Goal: Task Accomplishment & Management: Complete application form

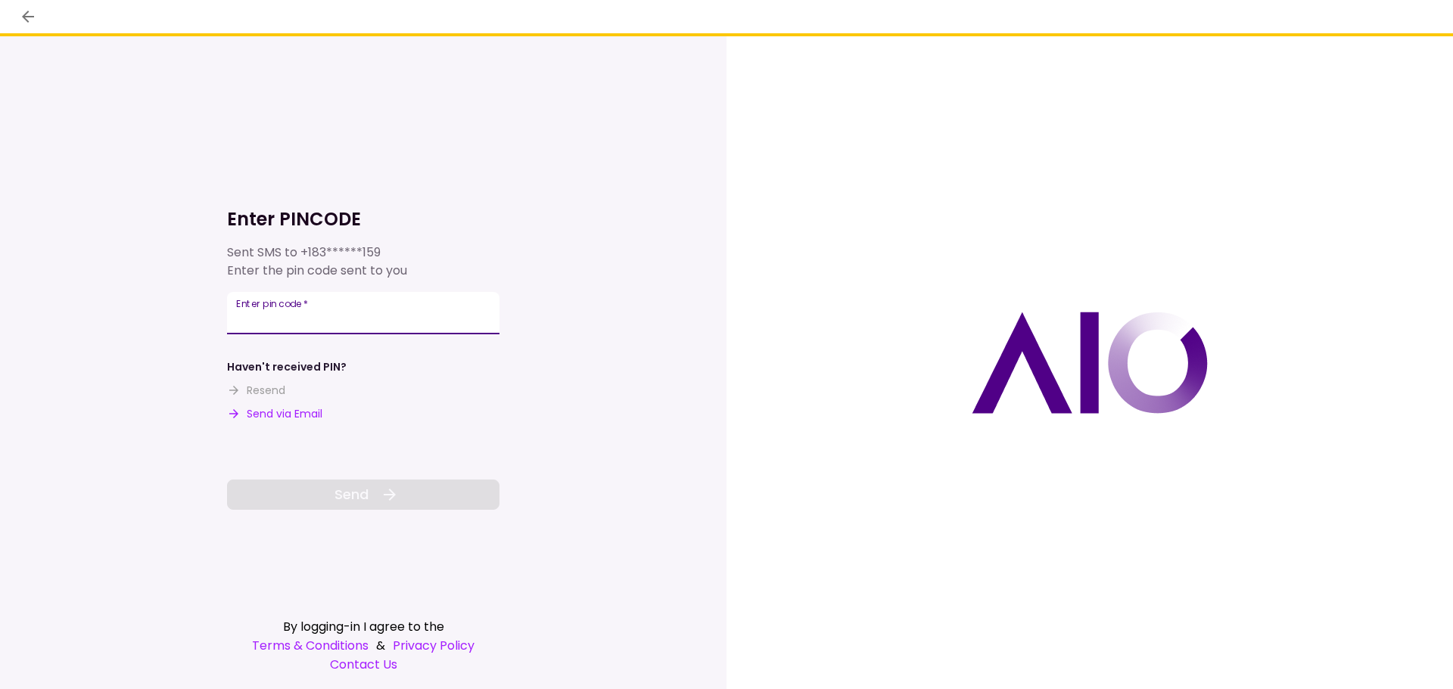
click at [310, 312] on input "Enter pin code   *" at bounding box center [363, 313] width 272 height 42
type input "******"
click at [403, 508] on button "Send" at bounding box center [363, 495] width 272 height 30
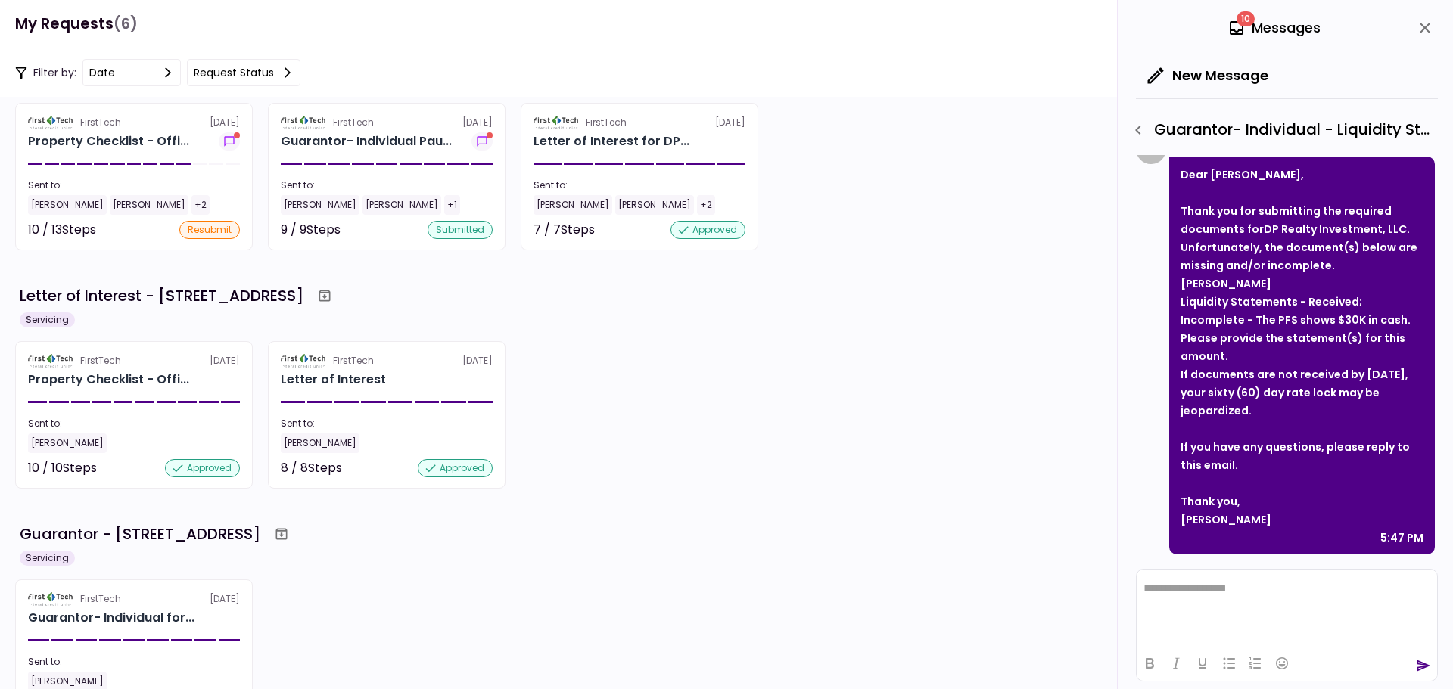
scroll to position [17, 0]
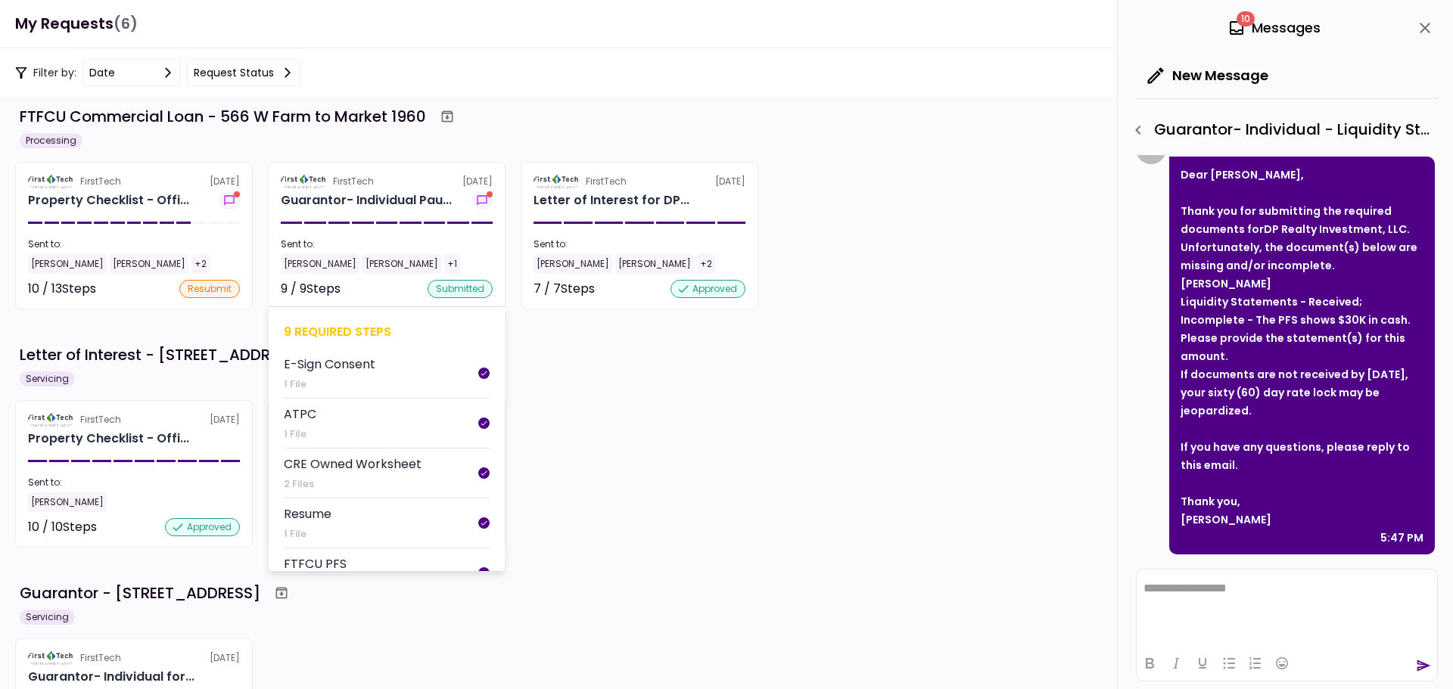
click at [412, 464] on div "CRE Owned Worksheet" at bounding box center [353, 464] width 138 height 19
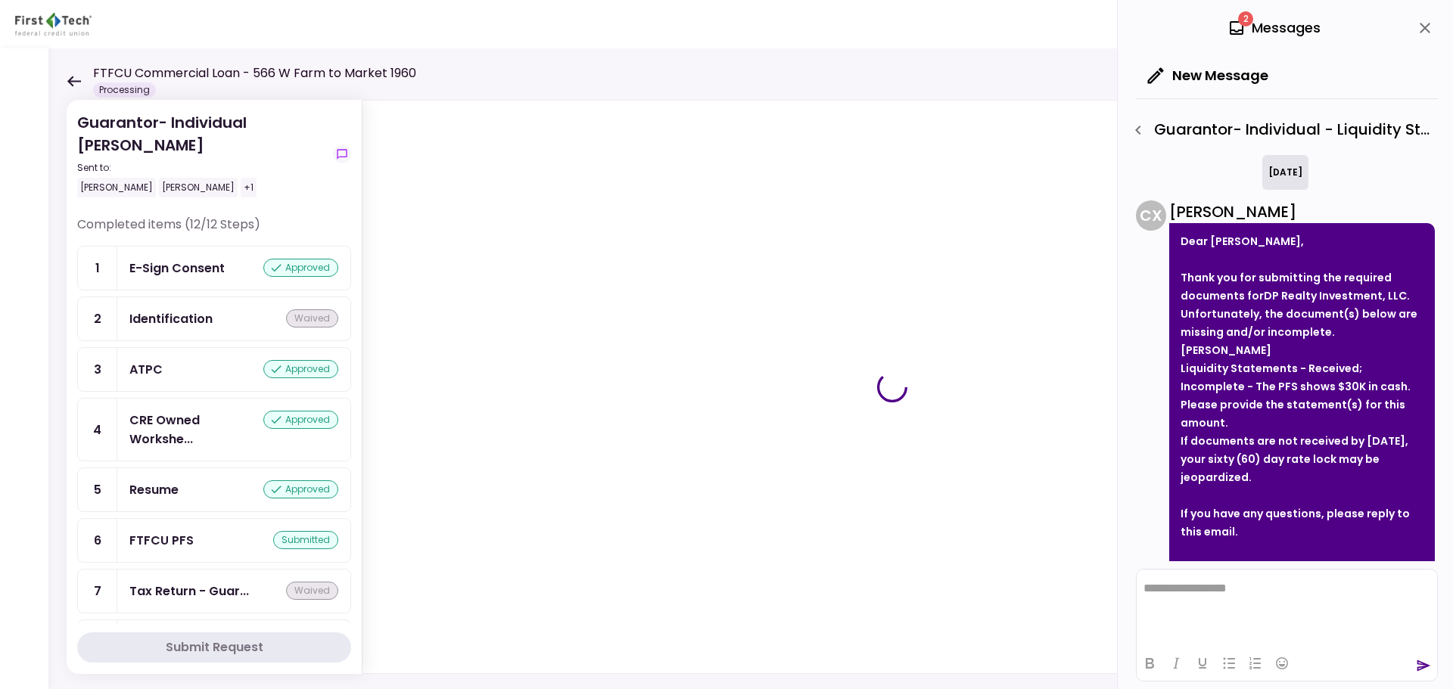
scroll to position [67, 0]
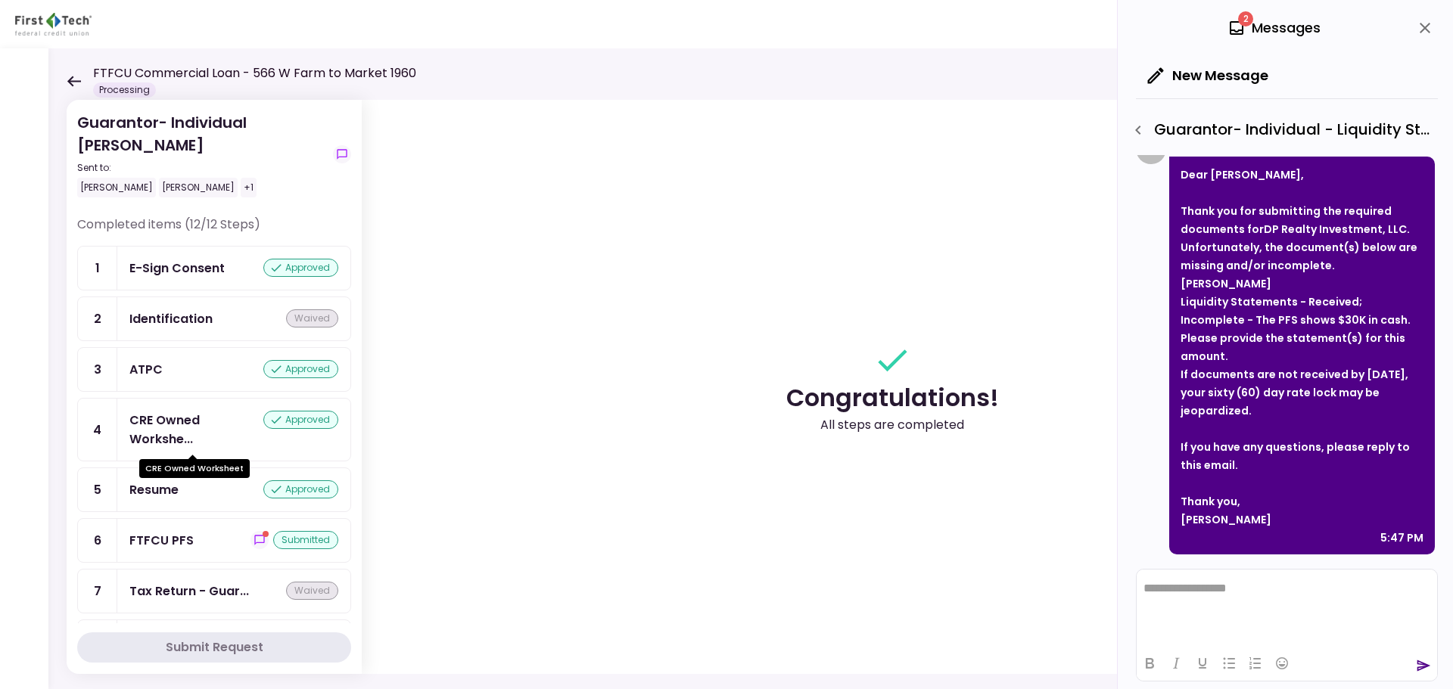
click at [179, 424] on div "CRE Owned Workshe..." at bounding box center [196, 430] width 134 height 38
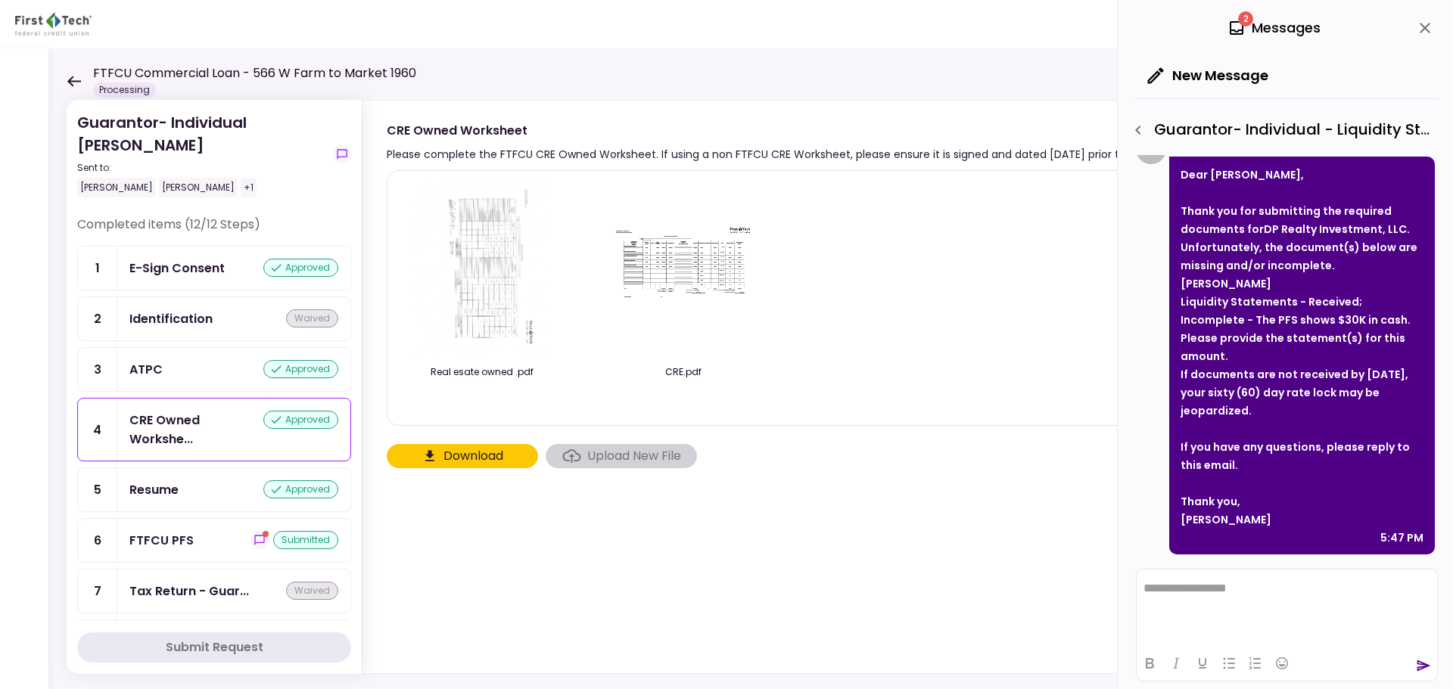
click at [702, 265] on img at bounding box center [683, 270] width 151 height 92
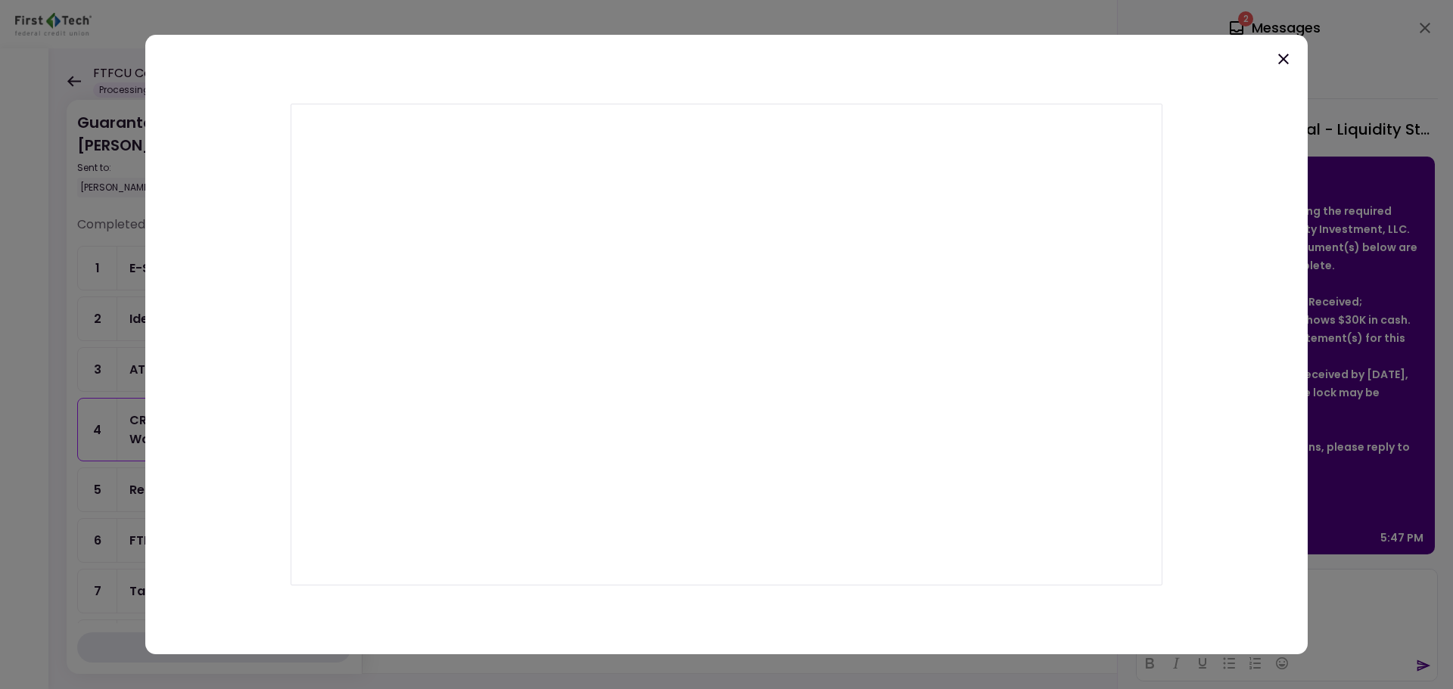
click at [1223, 169] on div at bounding box center [726, 345] width 1162 height 620
click at [1235, 362] on div at bounding box center [726, 345] width 1162 height 620
drag, startPoint x: 1279, startPoint y: 91, endPoint x: 1279, endPoint y: 67, distance: 23.5
click at [1279, 89] on div at bounding box center [726, 345] width 1162 height 620
click at [1282, 56] on icon at bounding box center [1283, 59] width 18 height 18
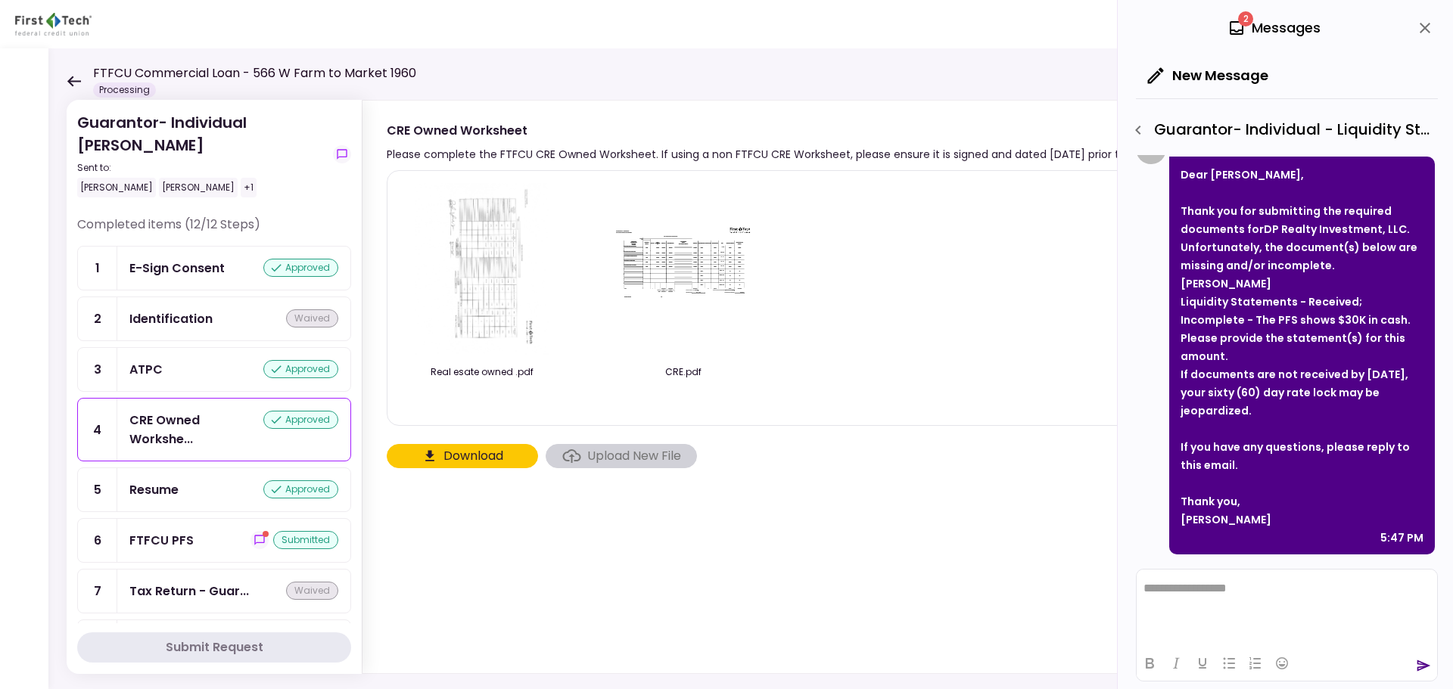
click at [698, 269] on img at bounding box center [683, 270] width 151 height 92
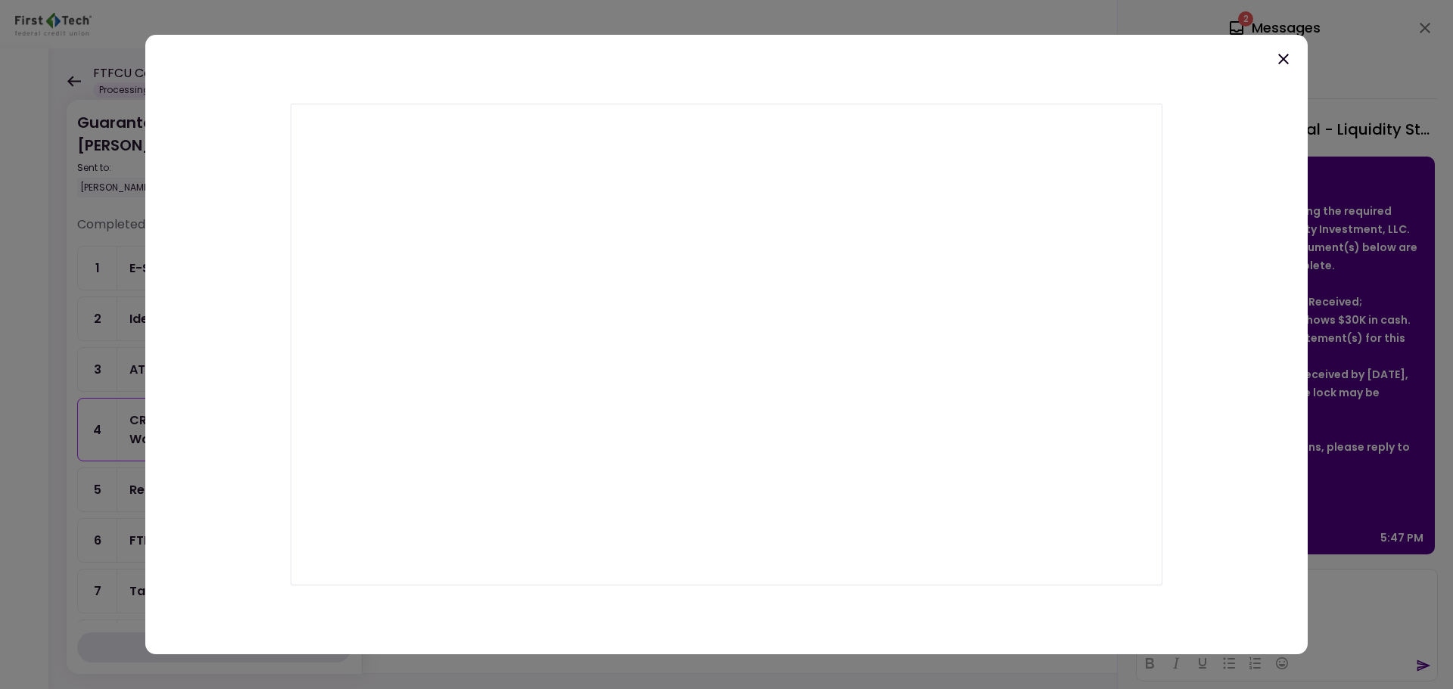
click at [1286, 63] on icon at bounding box center [1283, 59] width 18 height 18
